Goal: Task Accomplishment & Management: Complete application form

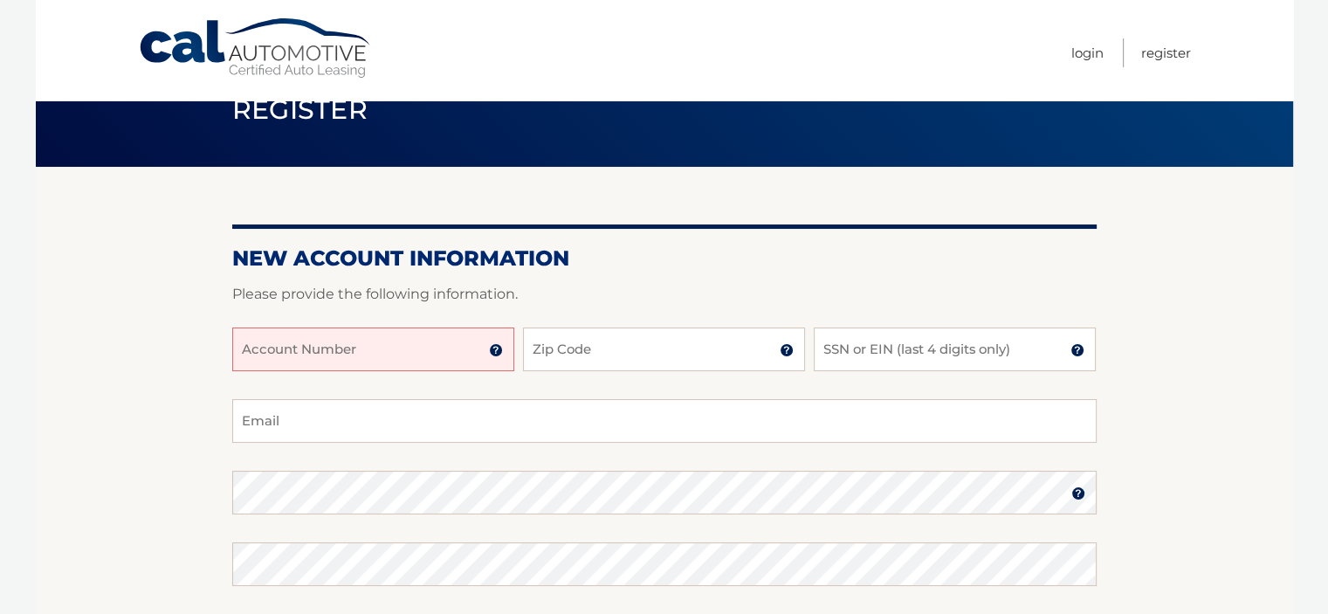
scroll to position [262, 0]
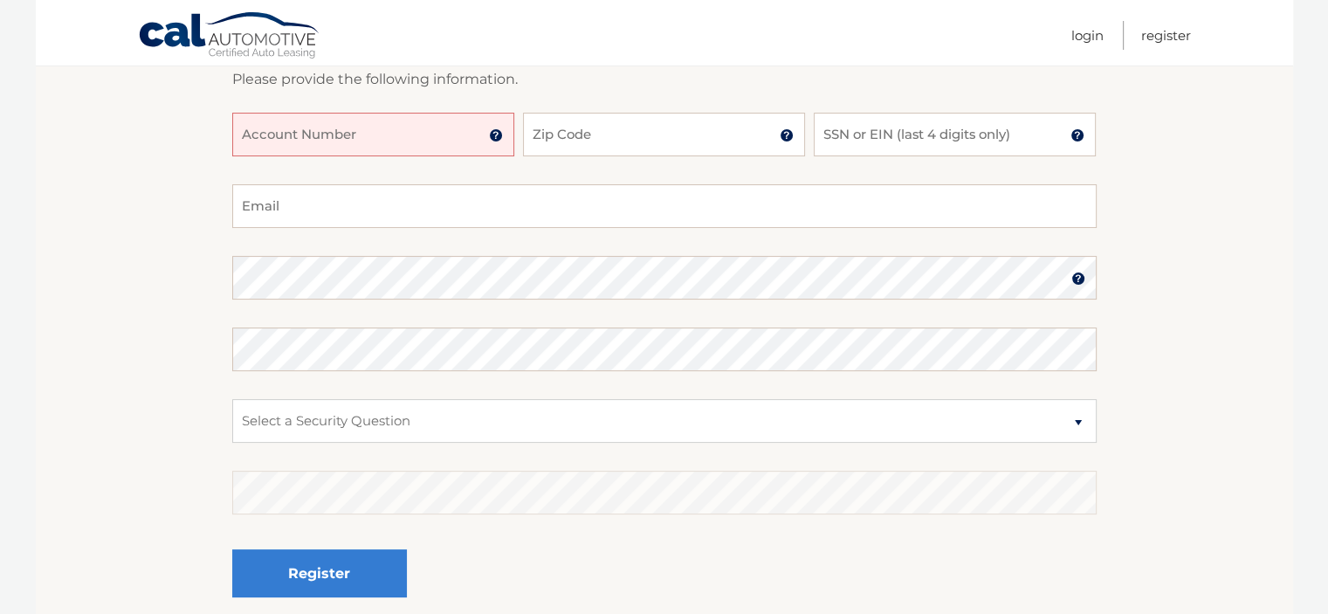
click at [279, 129] on input "Account Number" at bounding box center [373, 135] width 282 height 44
click at [497, 135] on img at bounding box center [496, 135] width 14 height 14
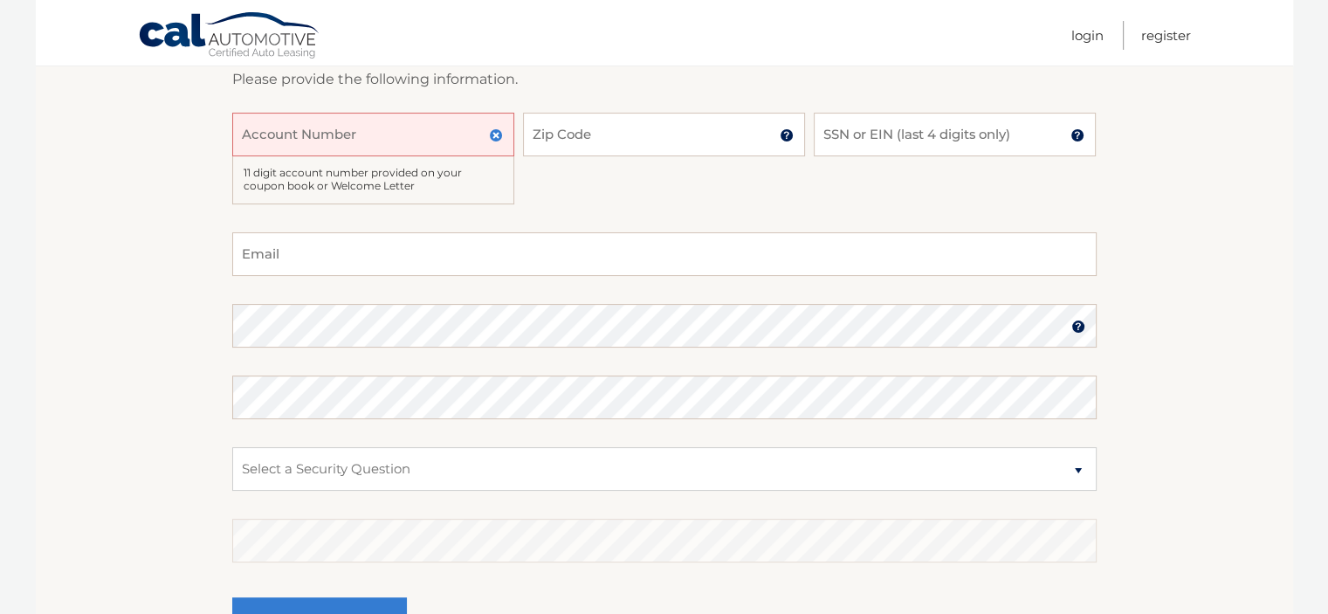
click at [354, 126] on input "Account Number" at bounding box center [373, 135] width 282 height 44
type input "44455999454"
click at [549, 141] on input "Zip Code" at bounding box center [664, 135] width 282 height 44
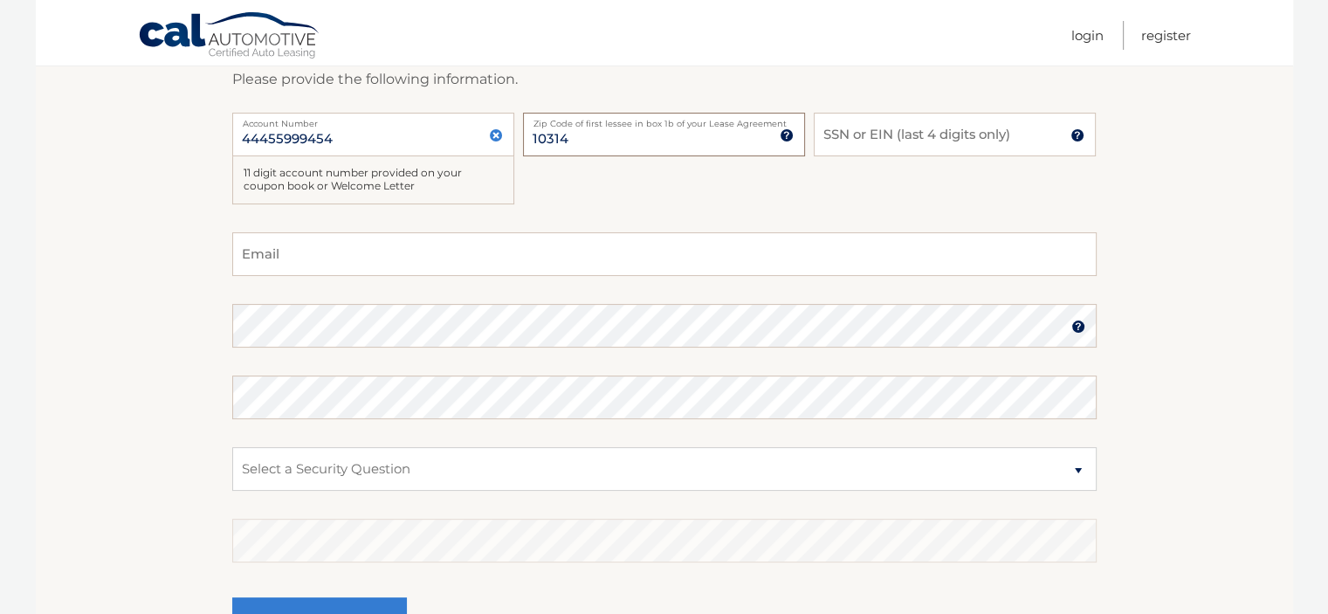
type input "10314"
type input "4115"
click at [279, 247] on input "Email" at bounding box center [664, 254] width 864 height 44
type input "dgranato29@gmail.com"
click at [1248, 326] on section "New Account Information Please provide the following information. 44455999454 A…" at bounding box center [664, 317] width 1257 height 730
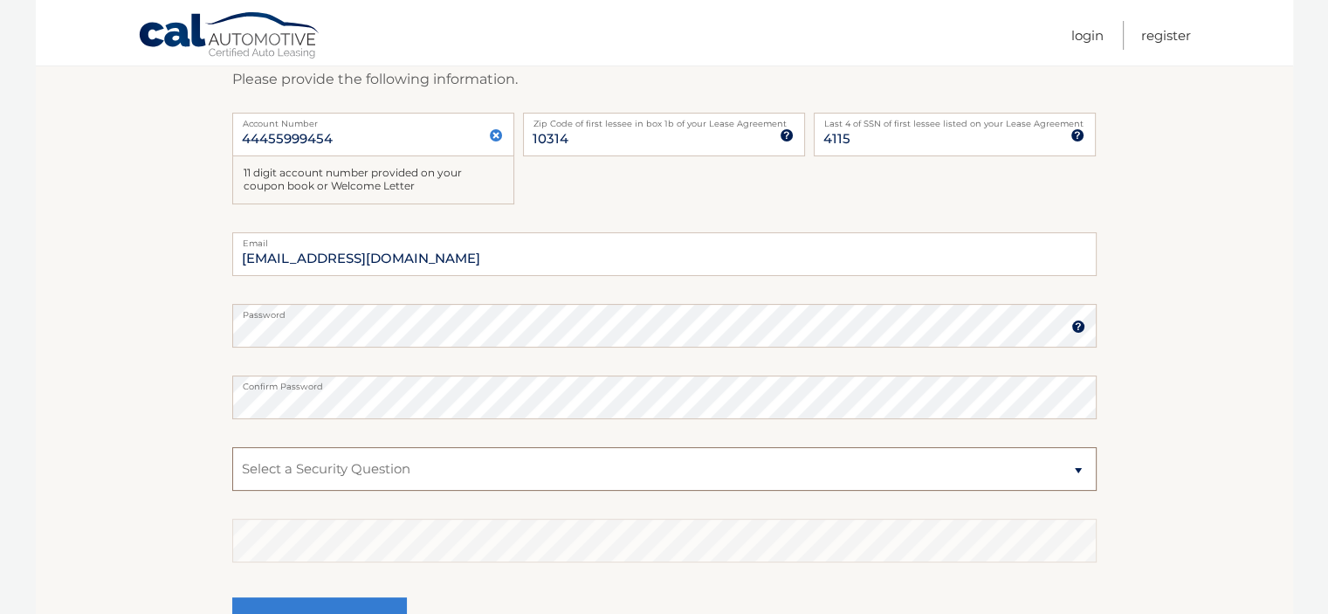
click at [457, 474] on select "Select a Security Question What was the name of your elementary school? What is…" at bounding box center [664, 469] width 864 height 44
select select "2"
click at [232, 447] on select "Select a Security Question What was the name of your elementary school? What is…" at bounding box center [664, 469] width 864 height 44
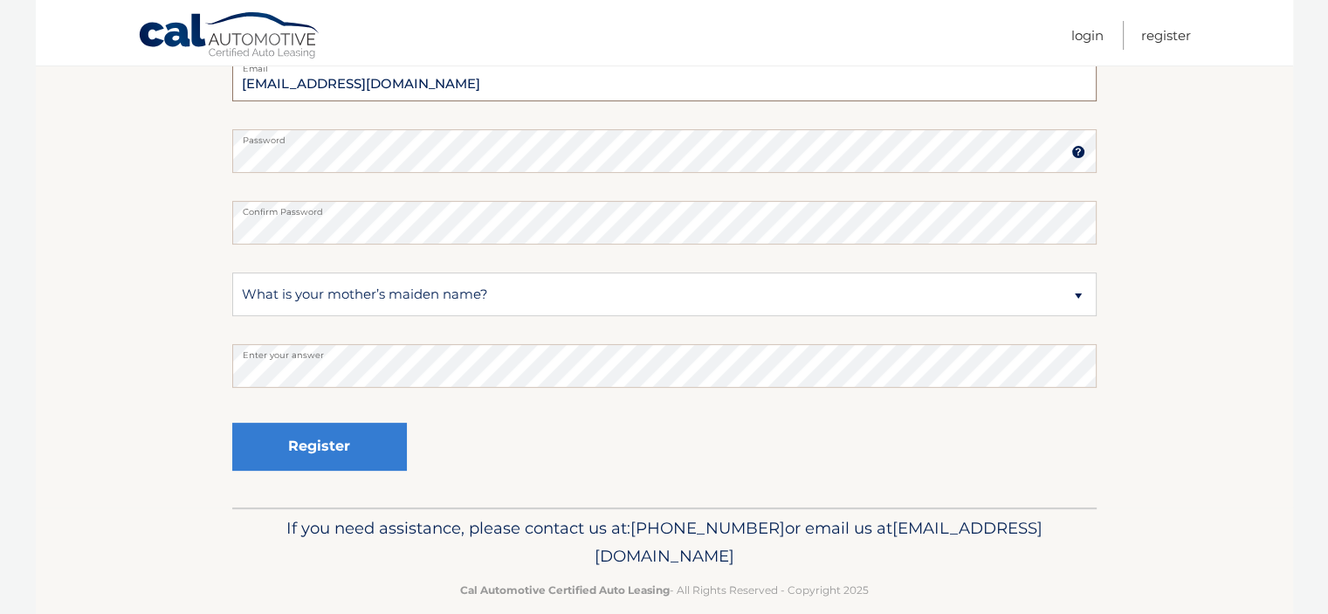
drag, startPoint x: 426, startPoint y: 86, endPoint x: 153, endPoint y: 79, distance: 273.4
click at [162, 82] on section "New Account Information Please provide the following information. 44455999454 A…" at bounding box center [664, 142] width 1257 height 730
type input "dhg1029@yahoo.com"
click at [319, 447] on button "Register" at bounding box center [319, 447] width 175 height 48
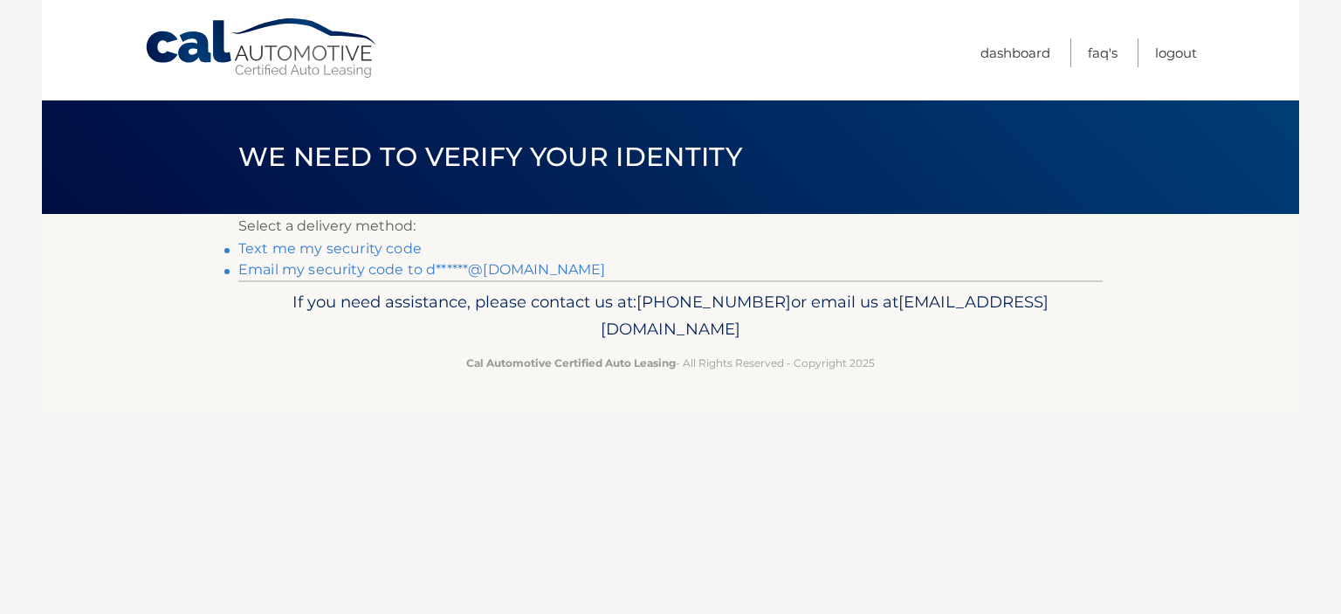
click at [349, 265] on link "Email my security code to d******@[DOMAIN_NAME]" at bounding box center [422, 269] width 368 height 17
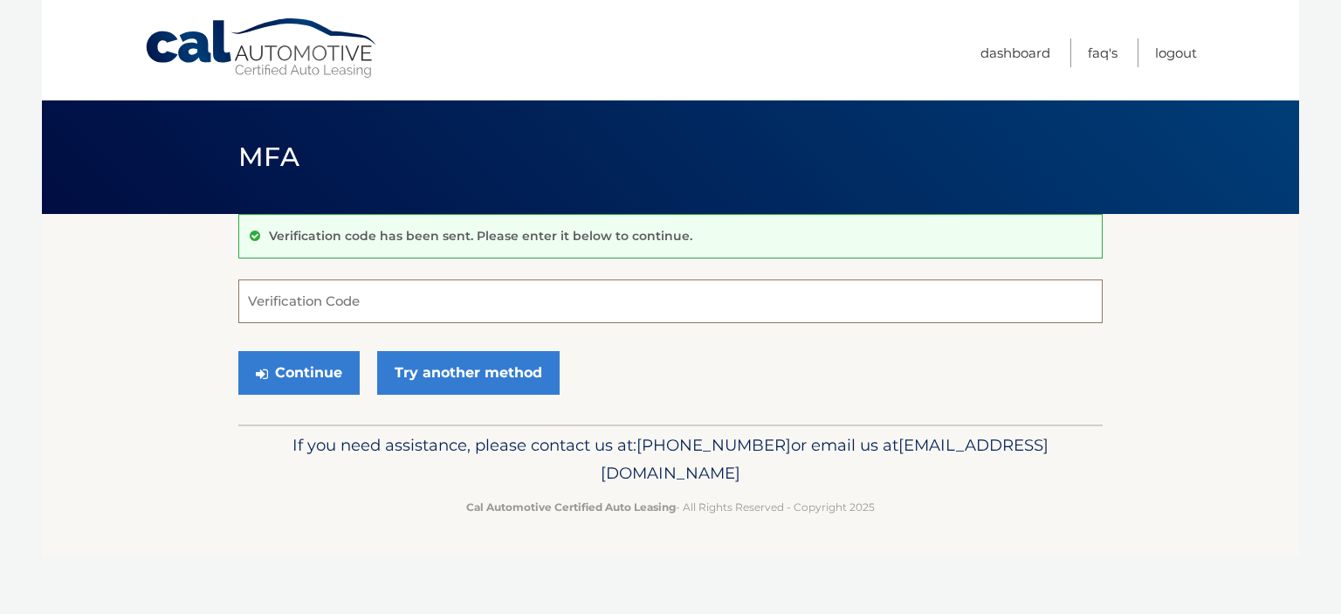
drag, startPoint x: 314, startPoint y: 293, endPoint x: 318, endPoint y: 305, distance: 11.9
click at [312, 293] on input "Verification Code" at bounding box center [670, 301] width 864 height 44
paste input "498468"
type input "498468"
click at [293, 375] on button "Continue" at bounding box center [298, 373] width 121 height 44
